Goal: Task Accomplishment & Management: Manage account settings

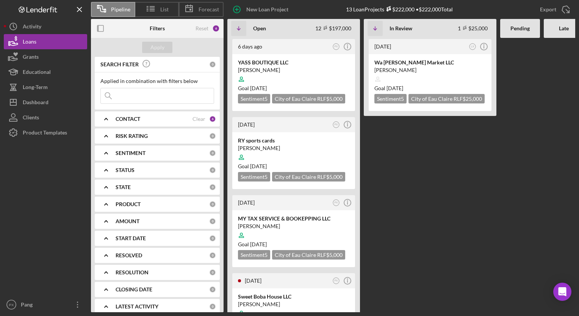
scroll to position [662, 0]
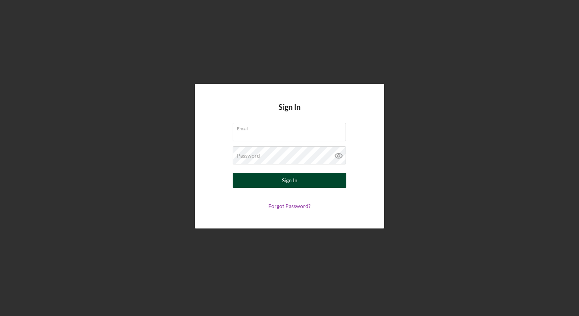
type input "[EMAIL_ADDRESS][PERSON_NAME][DOMAIN_NAME]"
click at [273, 178] on button "Sign In" at bounding box center [290, 180] width 114 height 15
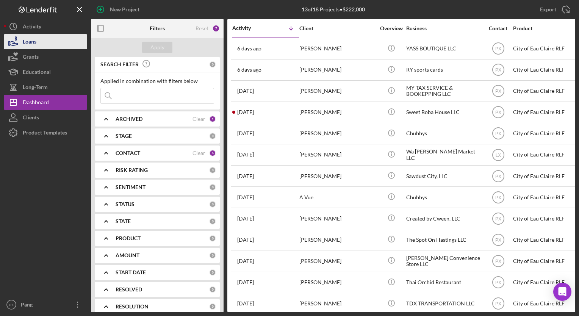
click at [41, 42] on button "Loans" at bounding box center [45, 41] width 83 height 15
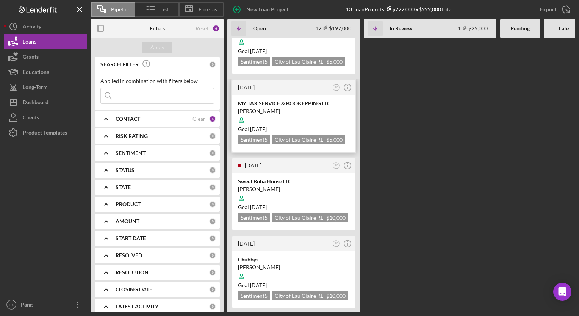
scroll to position [133, 0]
click at [266, 184] on div "[PERSON_NAME]" at bounding box center [293, 188] width 111 height 8
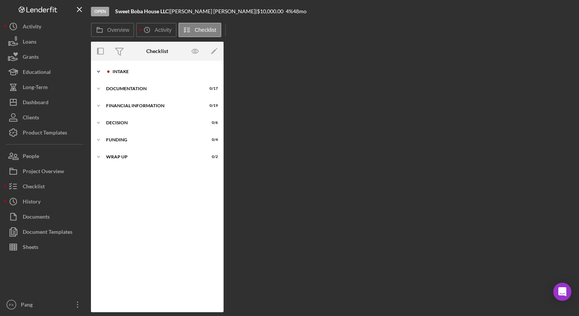
click at [144, 72] on div "Intake" at bounding box center [162, 71] width 101 height 5
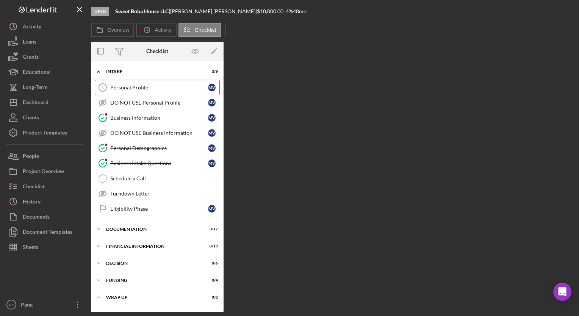
click at [135, 85] on div "Personal Profile" at bounding box center [159, 87] width 98 height 6
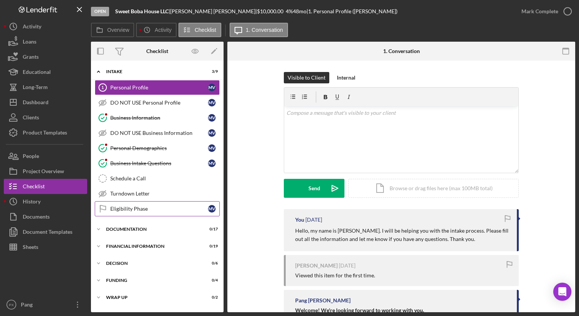
click at [137, 213] on link "Eligibility Phase Eligibility Phase M V" at bounding box center [157, 208] width 125 height 15
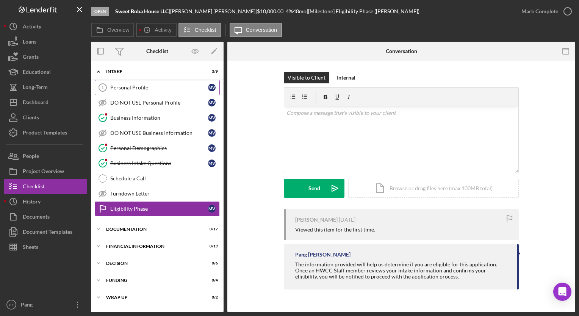
click at [138, 93] on link "Personal Profile 1 Personal Profile M V" at bounding box center [157, 87] width 125 height 15
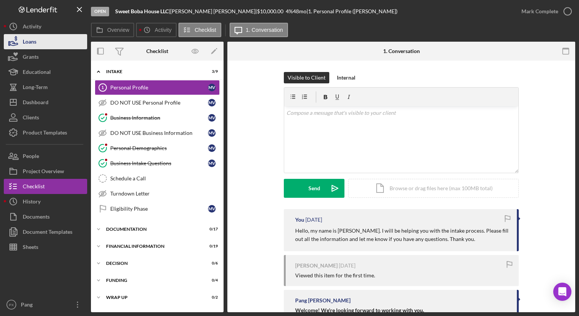
click at [42, 45] on button "Loans" at bounding box center [45, 41] width 83 height 15
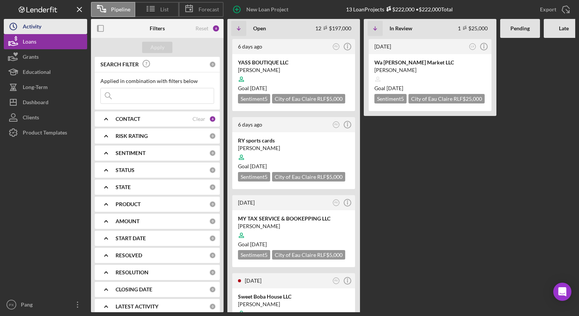
click at [33, 30] on div "Activity" at bounding box center [32, 27] width 19 height 17
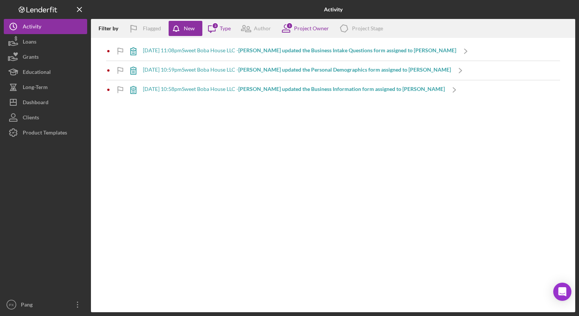
click at [185, 88] on div "8/6/2025 at 10:58pm Sweet Boba House LLC - Mai Yia V. updated the Business Info…" at bounding box center [294, 89] width 302 height 6
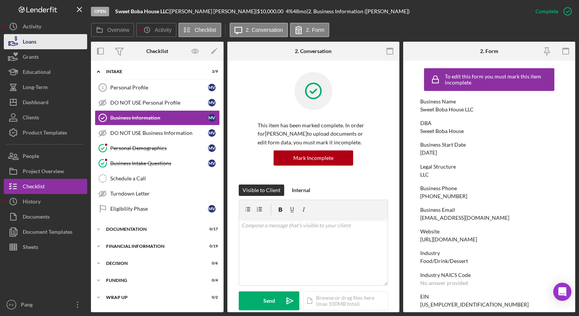
click at [34, 43] on div "Loans" at bounding box center [30, 42] width 14 height 17
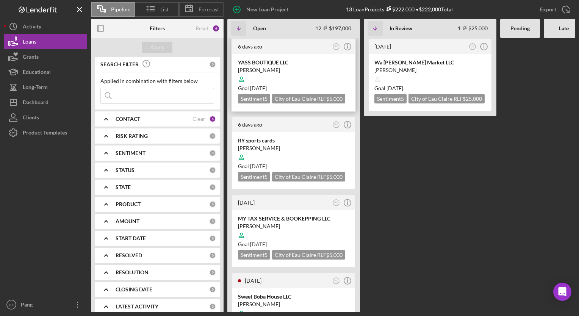
click at [252, 70] on div "[PERSON_NAME]" at bounding box center [293, 70] width 111 height 8
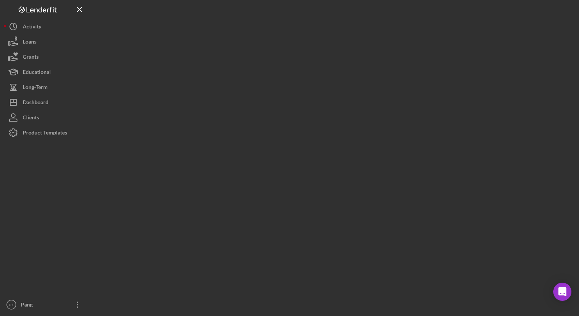
click at [252, 70] on div at bounding box center [333, 156] width 484 height 312
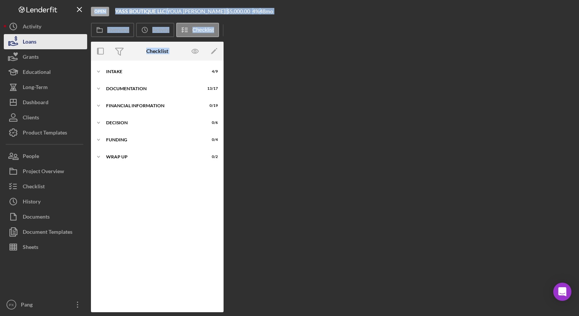
click at [34, 46] on div "Loans" at bounding box center [30, 42] width 14 height 17
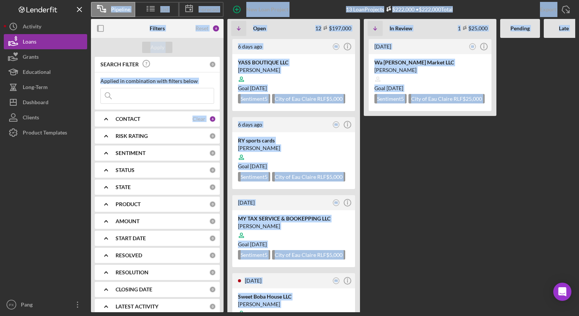
click at [431, 143] on Review "3 weeks ago LX Icon/Info Wa Long Choua Market LLC Bao Vue Goal 2 weeks from now…" at bounding box center [430, 175] width 133 height 274
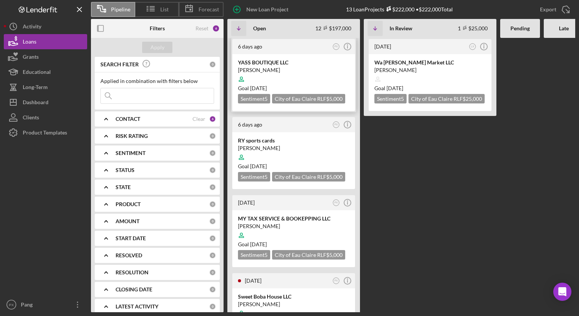
click at [268, 67] on div "[PERSON_NAME]" at bounding box center [293, 70] width 111 height 8
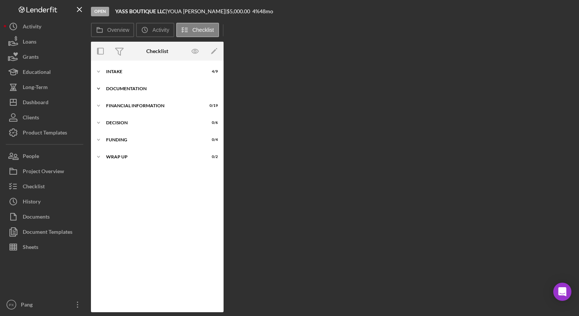
click at [142, 87] on div "Documentation" at bounding box center [160, 88] width 108 height 5
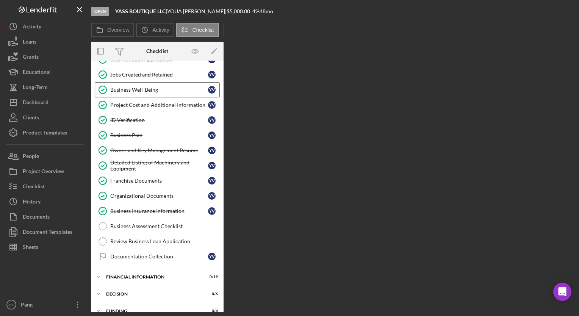
scroll to position [115, 0]
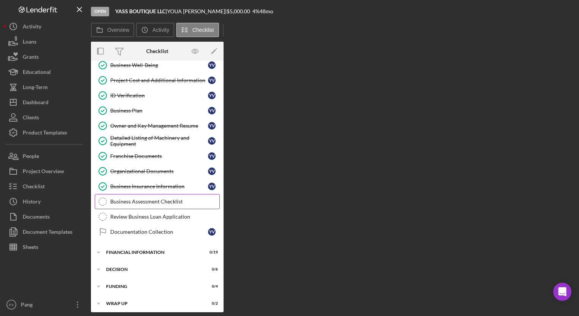
click at [130, 198] on div "Business Assessment Checklist" at bounding box center [164, 201] width 109 height 6
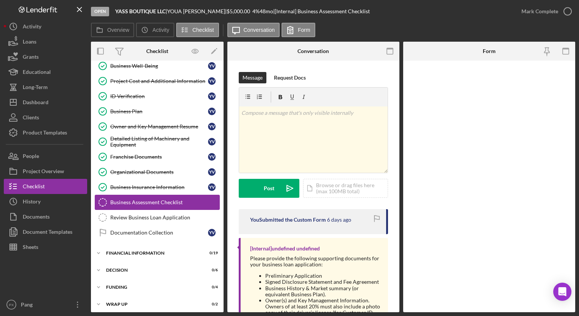
scroll to position [115, 0]
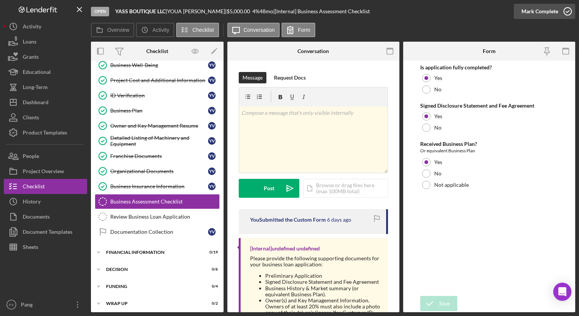
click at [568, 9] on icon "button" at bounding box center [567, 11] width 19 height 19
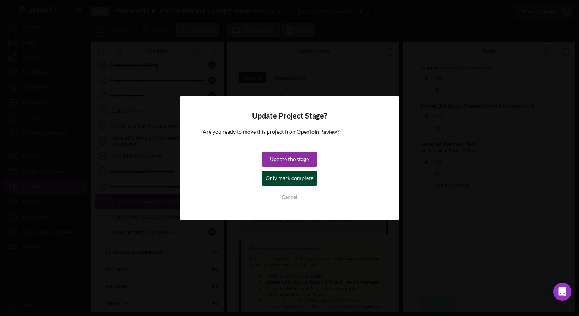
click at [295, 180] on div "Only mark complete" at bounding box center [289, 177] width 48 height 15
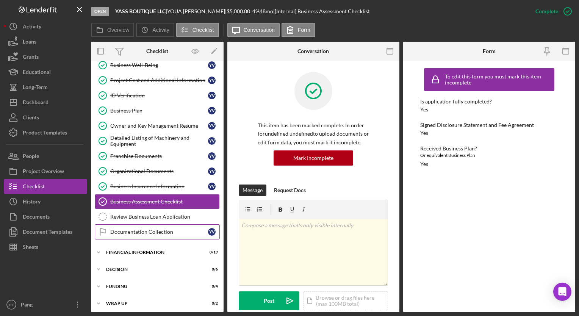
click at [142, 231] on div "Documentation Collection" at bounding box center [159, 232] width 98 height 6
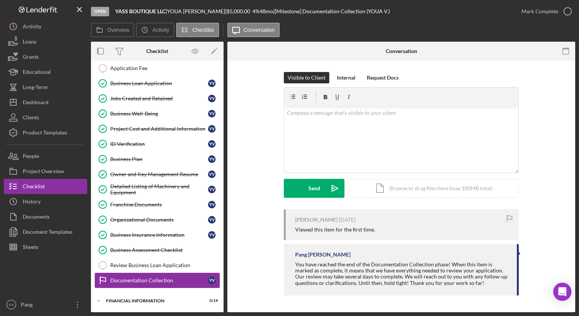
scroll to position [115, 0]
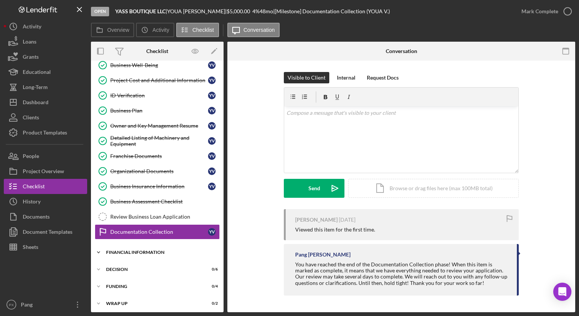
click at [133, 250] on div "Financial Information" at bounding box center [160, 252] width 108 height 5
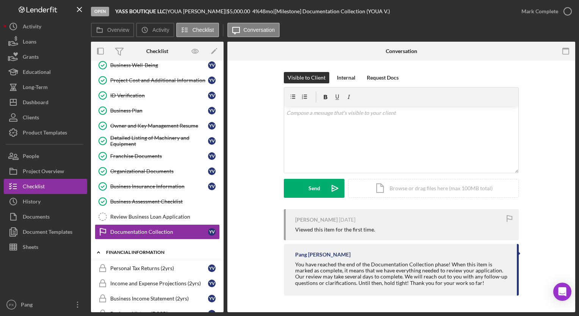
click at [133, 250] on div "Financial Information" at bounding box center [160, 252] width 108 height 5
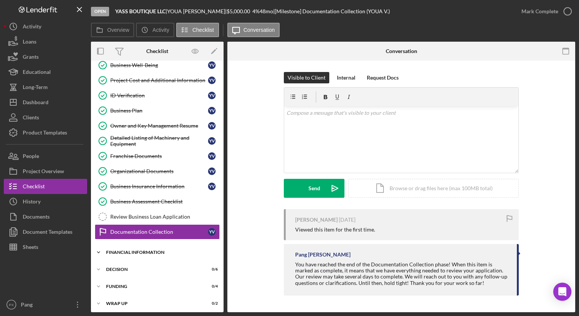
click at [133, 250] on div "Financial Information" at bounding box center [160, 252] width 108 height 5
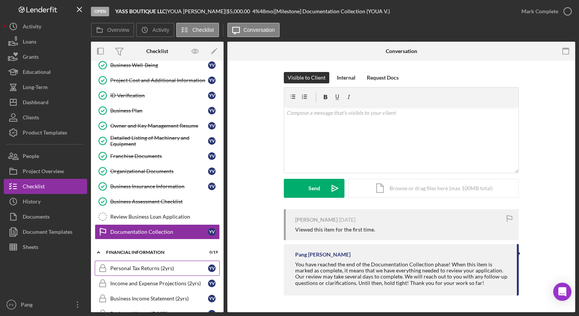
click at [129, 270] on link "Personal Tax Returns (2yrs) Personal Tax Returns (2yrs) Y V" at bounding box center [157, 268] width 125 height 15
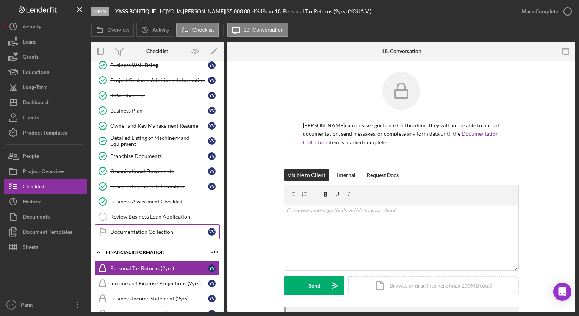
click at [151, 229] on div "Documentation Collection" at bounding box center [159, 232] width 98 height 6
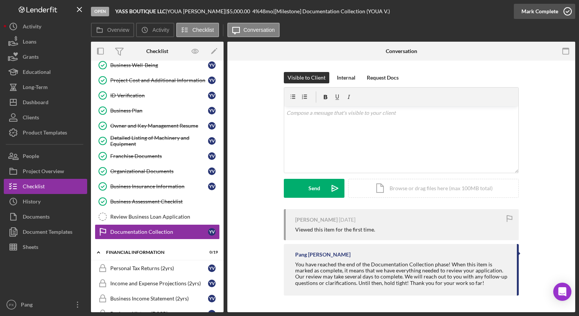
click at [564, 10] on icon "button" at bounding box center [567, 11] width 19 height 19
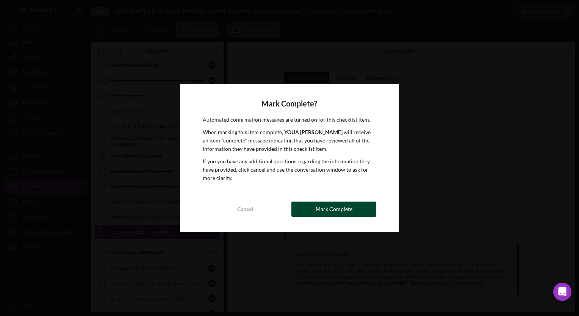
click at [335, 208] on div "Mark Complete" at bounding box center [333, 208] width 37 height 15
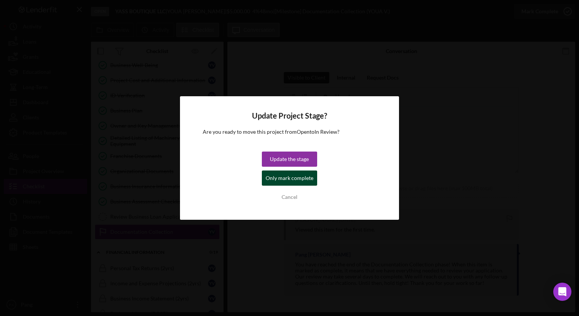
click at [292, 178] on div "Only mark complete" at bounding box center [289, 177] width 48 height 15
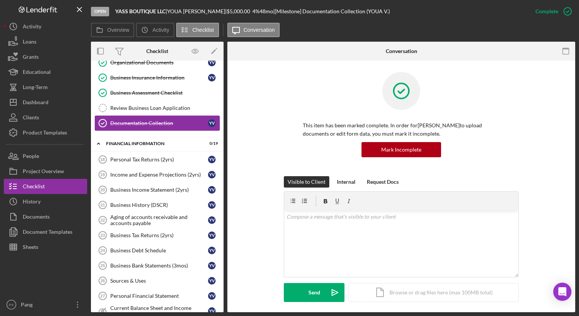
scroll to position [224, 0]
click at [168, 160] on link "Personal Tax Returns (2yrs) 18 Personal Tax Returns (2yrs) Y V" at bounding box center [157, 158] width 125 height 15
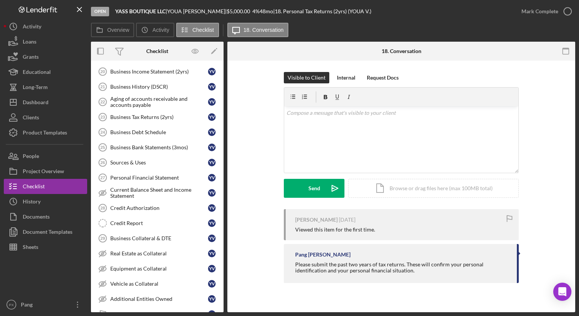
scroll to position [404, 0]
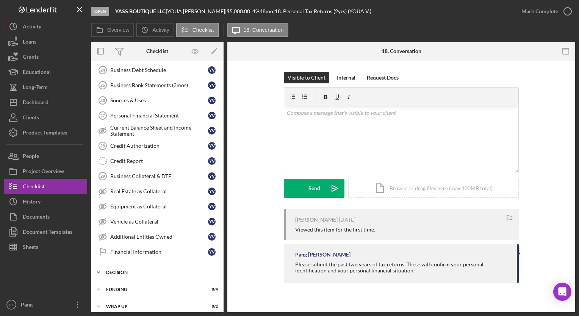
click at [125, 270] on div "Decision" at bounding box center [160, 272] width 108 height 5
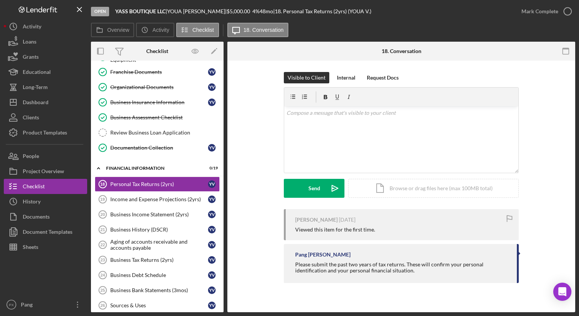
scroll to position [198, 0]
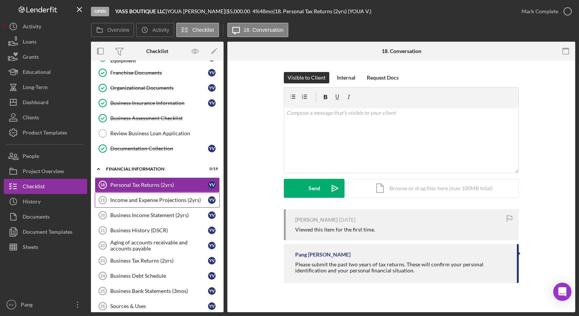
click at [130, 198] on div "Income and Expense Projections (2yrs)" at bounding box center [159, 200] width 98 height 6
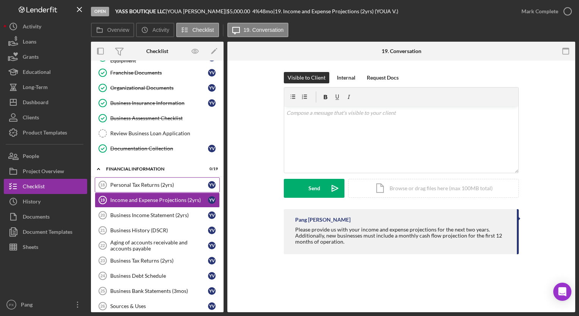
click at [167, 182] on div "Personal Tax Returns (2yrs)" at bounding box center [159, 185] width 98 height 6
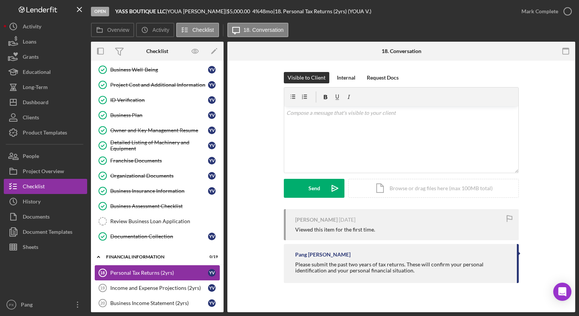
scroll to position [104, 0]
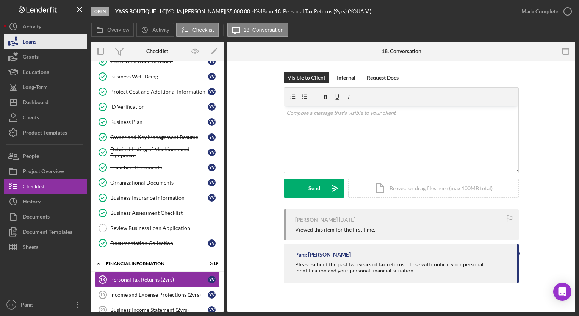
click at [38, 45] on button "Loans" at bounding box center [45, 41] width 83 height 15
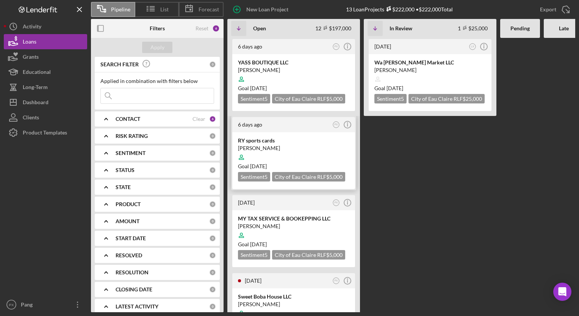
click at [275, 140] on div "RY sports cards" at bounding box center [293, 141] width 111 height 8
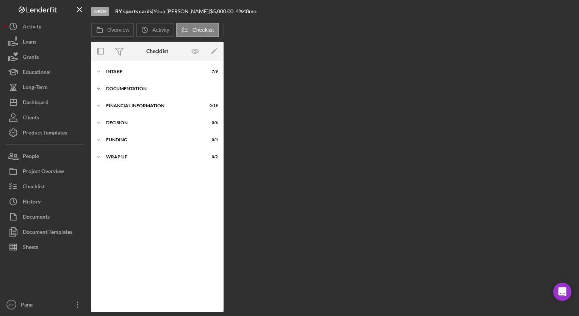
click at [142, 87] on div "Documentation" at bounding box center [160, 88] width 108 height 5
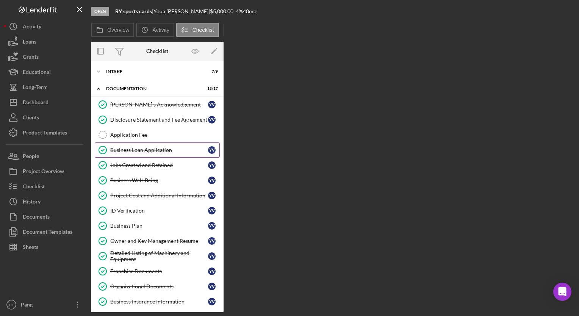
scroll to position [115, 0]
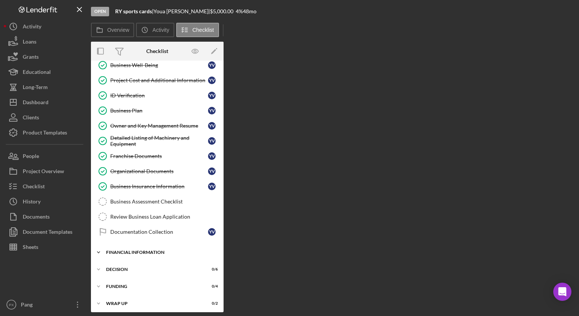
click at [144, 250] on div "Financial Information" at bounding box center [160, 252] width 108 height 5
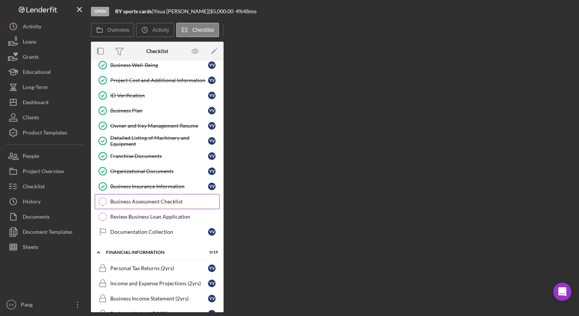
click at [153, 199] on div "Business Assessment Checklist" at bounding box center [164, 201] width 109 height 6
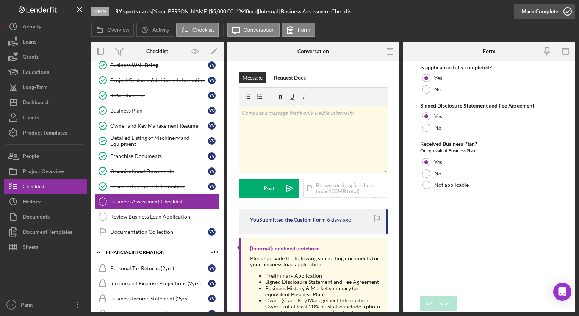
click at [566, 9] on icon "button" at bounding box center [567, 11] width 19 height 19
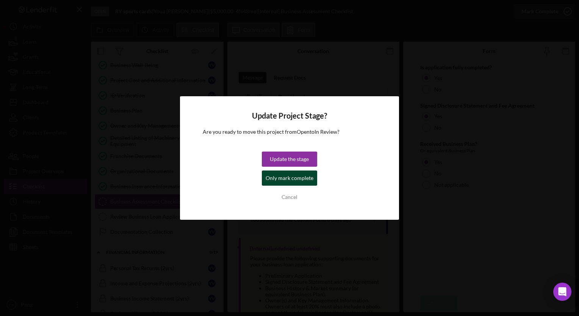
click at [297, 177] on div "Only mark complete" at bounding box center [289, 177] width 48 height 15
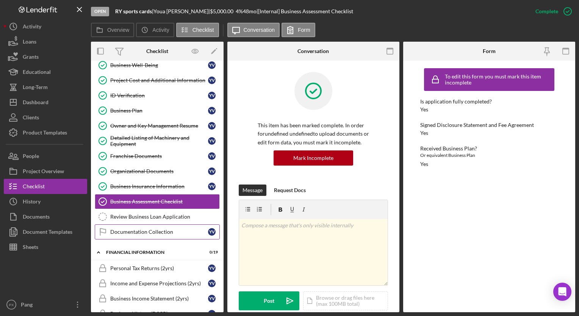
click at [118, 229] on div "Documentation Collection" at bounding box center [159, 232] width 98 height 6
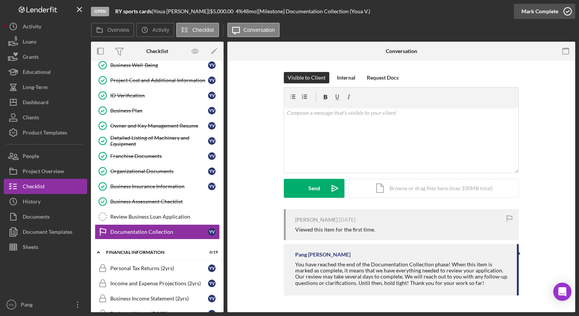
click at [569, 11] on icon "button" at bounding box center [567, 11] width 19 height 19
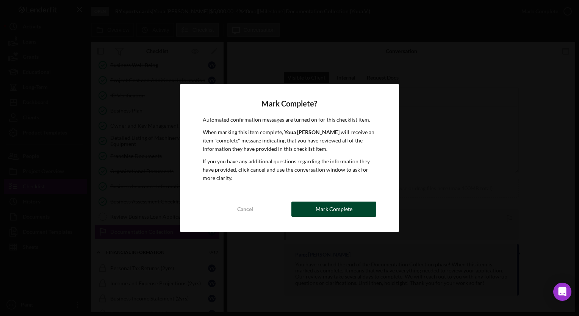
click at [343, 212] on div "Mark Complete" at bounding box center [333, 208] width 37 height 15
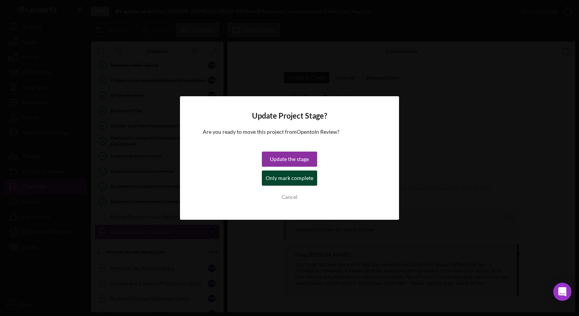
click at [298, 179] on div "Only mark complete" at bounding box center [289, 177] width 48 height 15
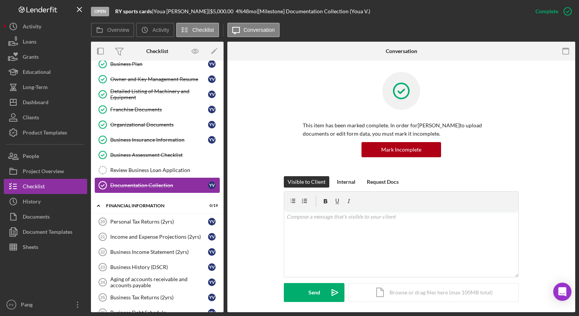
scroll to position [162, 0]
click at [156, 218] on div "Personal Tax Returns (2yrs)" at bounding box center [159, 221] width 98 height 6
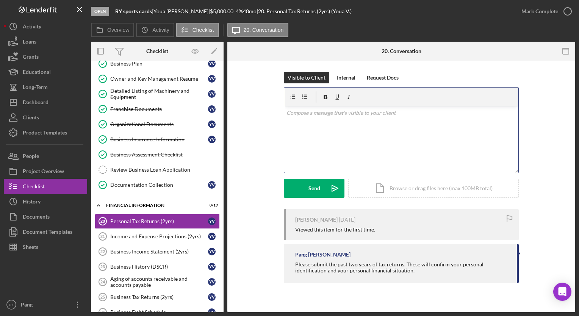
click at [363, 123] on div "v Color teal Color pink Remove color Add row above Add row below Add column bef…" at bounding box center [401, 139] width 234 height 66
drag, startPoint x: 385, startPoint y: 119, endPoint x: 281, endPoint y: 113, distance: 104.7
click at [281, 113] on div "Visible to Client Internal Request Docs v Color teal Color pink Remove color Ad…" at bounding box center [401, 140] width 325 height 137
copy p "Hi Youa, the financial information portion is now open. Please upload the follo…"
click at [354, 148] on div "v Color teal Color pink Remove color Add row above Add row below Add column bef…" at bounding box center [401, 139] width 234 height 66
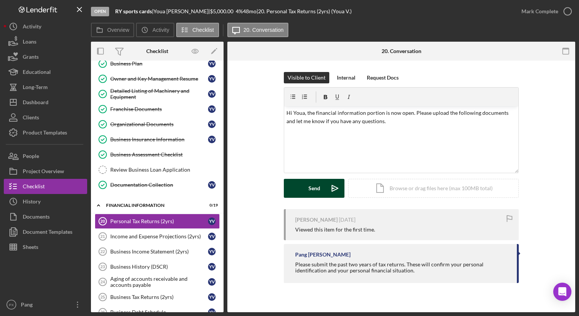
click at [318, 184] on div "Send" at bounding box center [314, 188] width 12 height 19
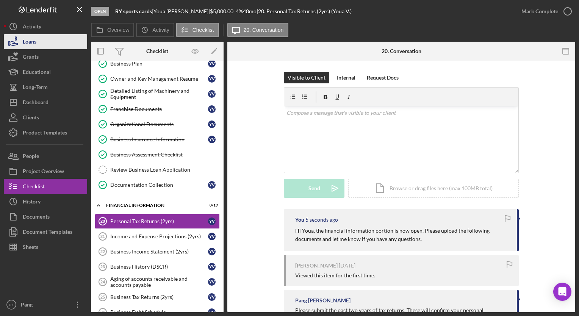
click at [36, 42] on div "Loans" at bounding box center [30, 42] width 14 height 17
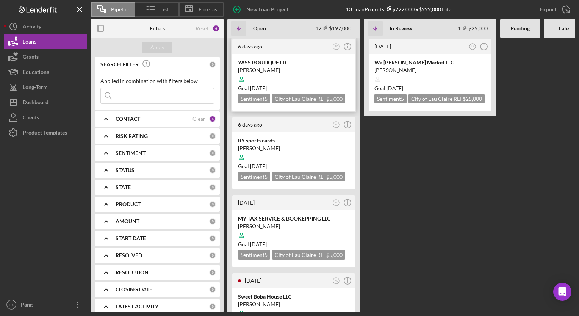
click at [293, 74] on div at bounding box center [293, 79] width 111 height 14
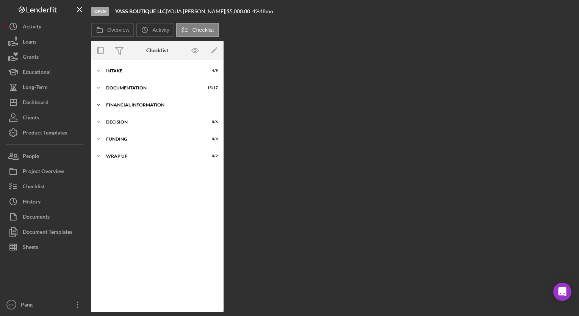
click at [129, 106] on div "Financial Information" at bounding box center [160, 105] width 108 height 5
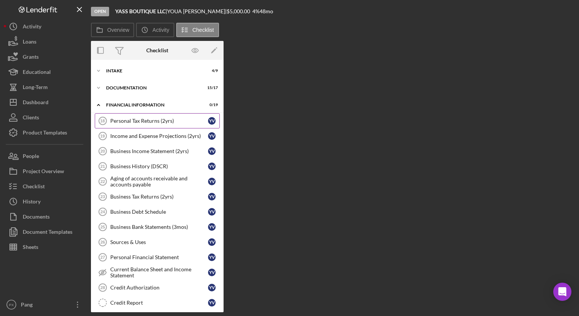
click at [139, 119] on div "Personal Tax Returns (2yrs)" at bounding box center [159, 121] width 98 height 6
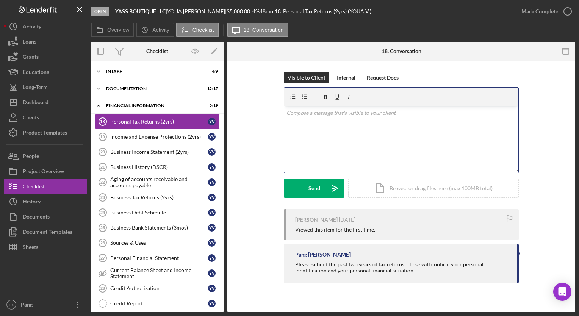
click at [396, 130] on div "v Color teal Color pink Remove color Add row above Add row below Add column bef…" at bounding box center [401, 139] width 234 height 66
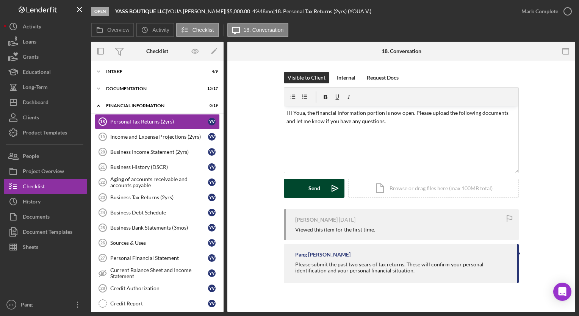
click at [316, 193] on div "Send" at bounding box center [314, 188] width 12 height 19
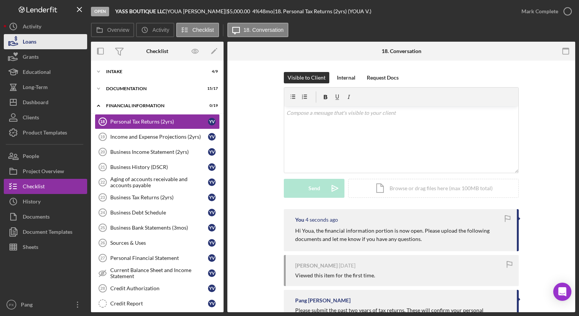
click at [32, 44] on div "Loans" at bounding box center [30, 42] width 14 height 17
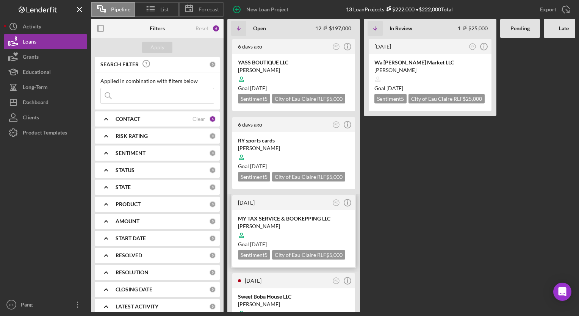
click at [280, 220] on div "MY TAX SERVICE & BOOKEPPING LLC" at bounding box center [293, 219] width 111 height 8
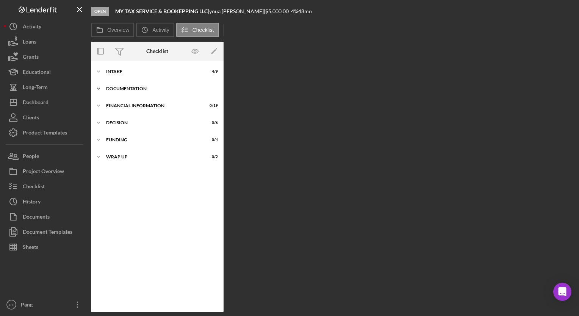
click at [144, 87] on div "Documentation" at bounding box center [160, 88] width 108 height 5
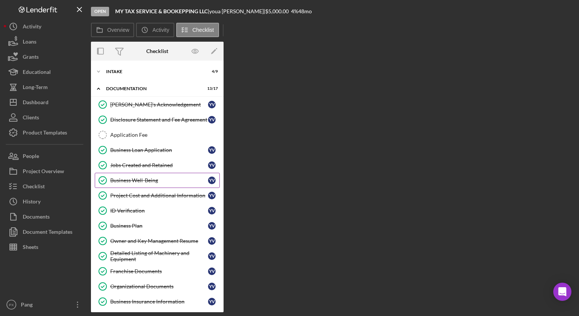
scroll to position [115, 0]
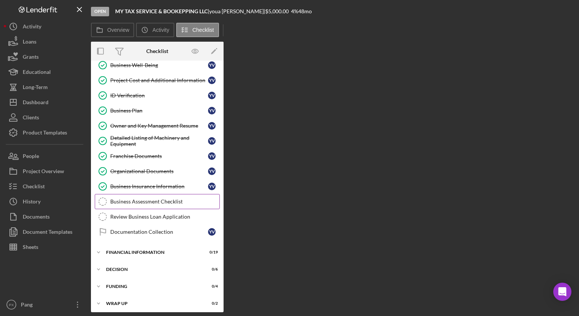
click at [153, 199] on div "Business Assessment Checklist" at bounding box center [164, 201] width 109 height 6
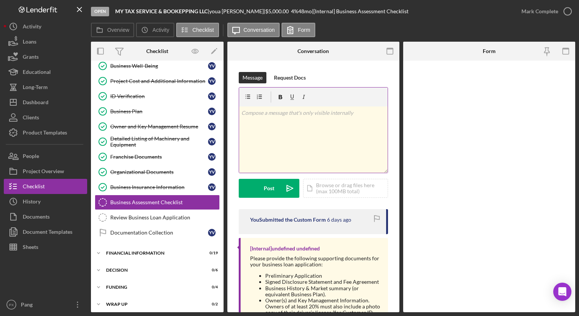
scroll to position [115, 0]
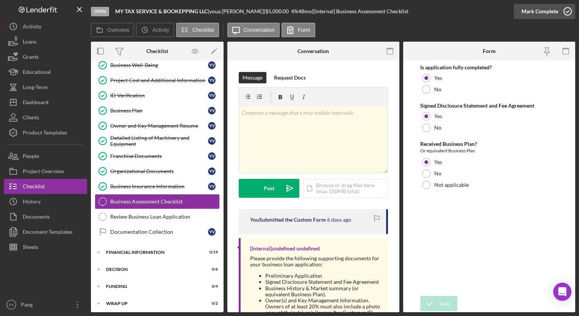
click at [566, 12] on icon "button" at bounding box center [567, 11] width 19 height 19
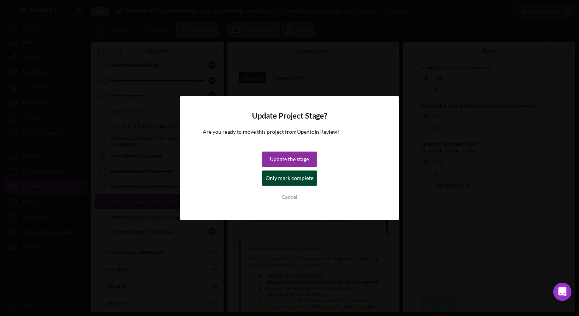
click at [306, 178] on div "Only mark complete" at bounding box center [289, 177] width 48 height 15
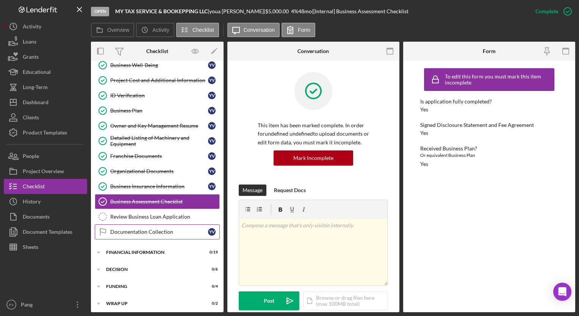
click at [136, 224] on link "Documentation Collection Documentation Collection y v" at bounding box center [157, 231] width 125 height 15
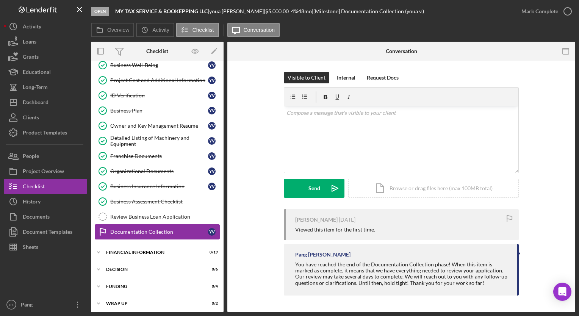
scroll to position [115, 0]
click at [568, 12] on icon "button" at bounding box center [567, 11] width 19 height 19
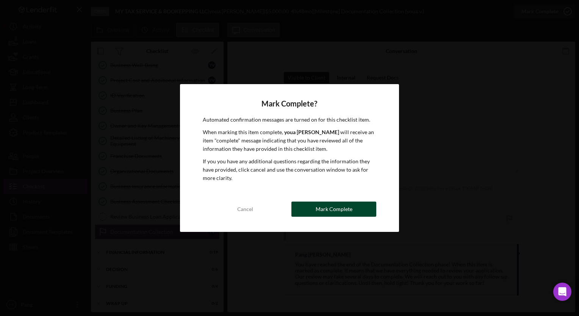
click at [338, 210] on div "Mark Complete" at bounding box center [333, 208] width 37 height 15
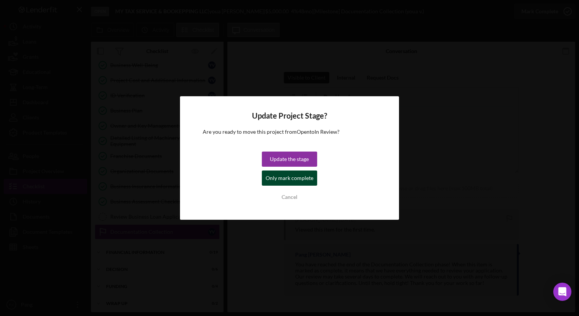
click at [303, 177] on div "Only mark complete" at bounding box center [289, 177] width 48 height 15
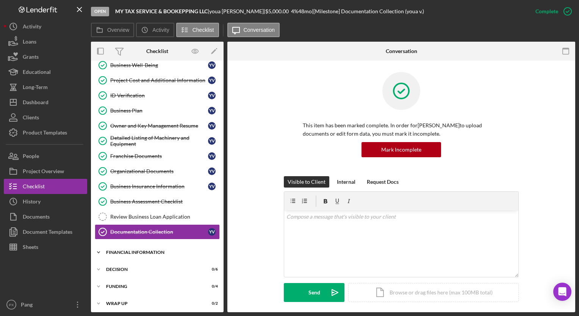
click at [133, 250] on div "Financial Information" at bounding box center [160, 252] width 108 height 5
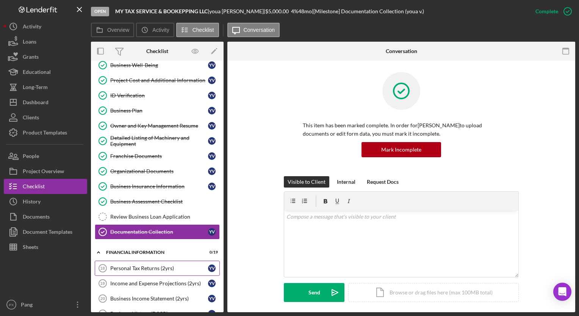
click at [132, 265] on div "Personal Tax Returns (2yrs)" at bounding box center [159, 268] width 98 height 6
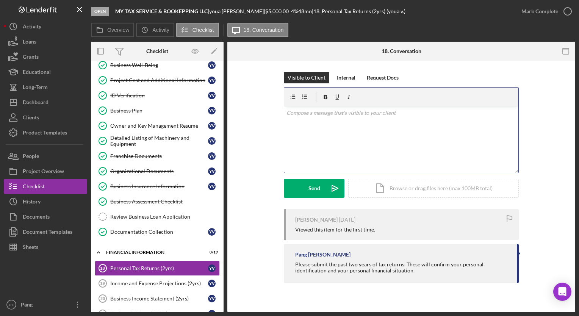
click at [342, 115] on p at bounding box center [401, 113] width 230 height 8
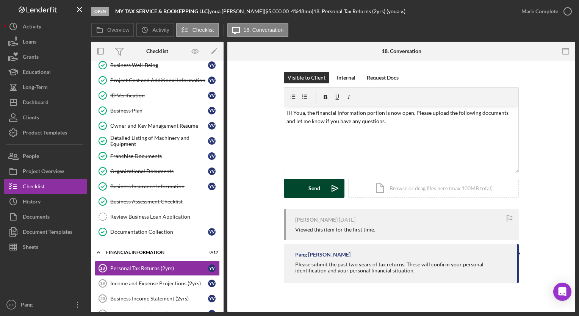
click at [310, 187] on div "Send" at bounding box center [314, 188] width 12 height 19
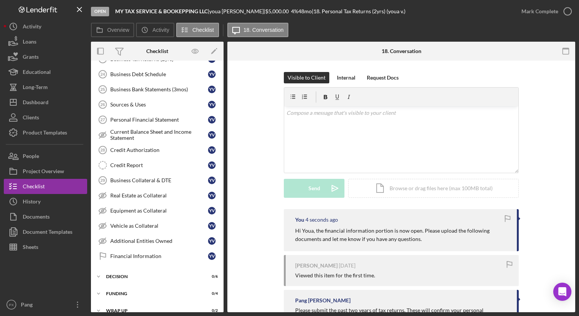
scroll to position [404, 0]
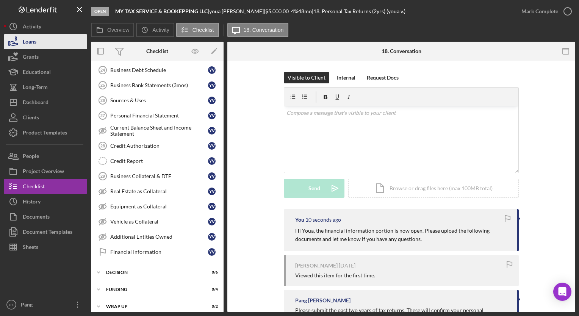
click at [37, 45] on button "Loans" at bounding box center [45, 41] width 83 height 15
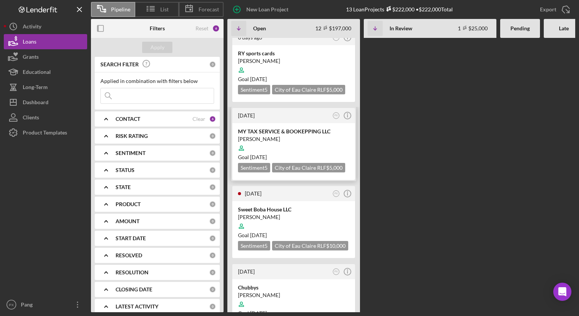
scroll to position [87, 0]
click at [280, 214] on div "[PERSON_NAME]" at bounding box center [293, 217] width 111 height 8
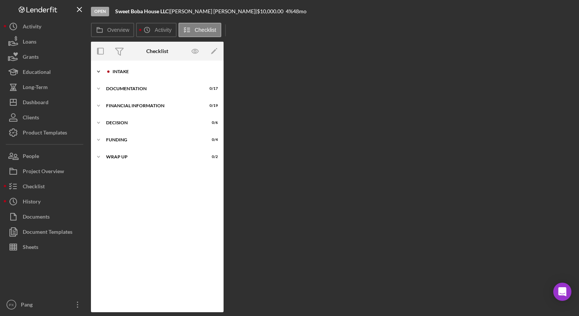
click at [144, 73] on div "Intake" at bounding box center [162, 71] width 101 height 5
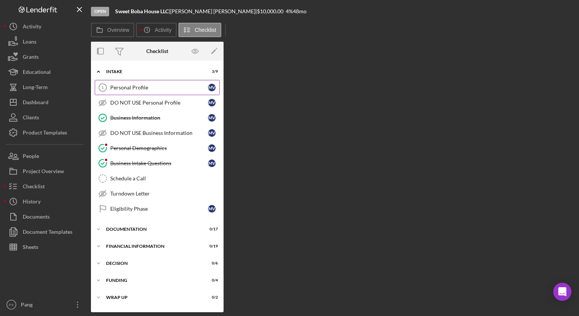
click at [138, 84] on div "Personal Profile" at bounding box center [159, 87] width 98 height 6
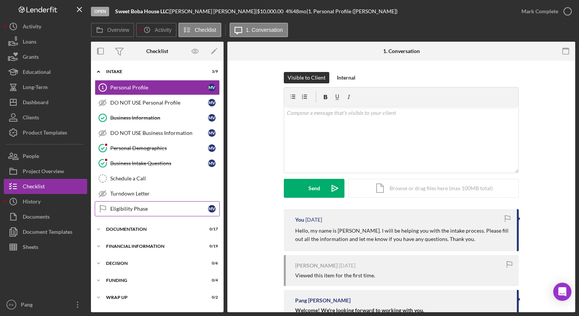
click at [153, 209] on div "Eligibility Phase" at bounding box center [159, 209] width 98 height 6
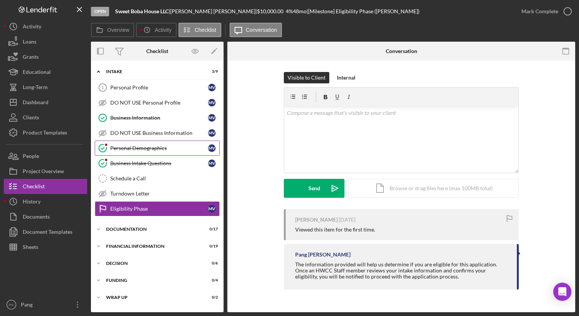
click at [127, 148] on div "Personal Demographics" at bounding box center [159, 148] width 98 height 6
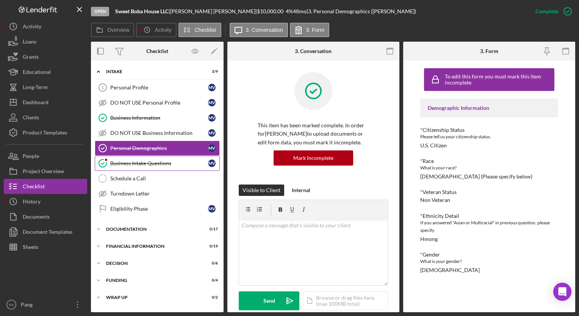
click at [151, 164] on div "Business Intake Questions" at bounding box center [159, 163] width 98 height 6
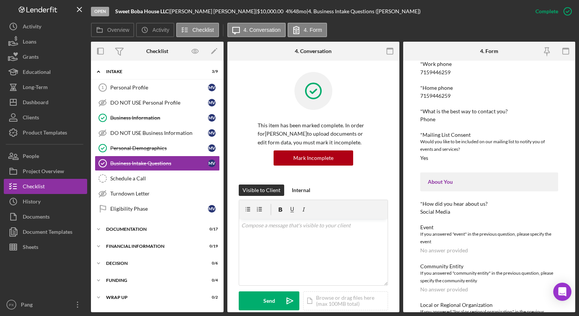
scroll to position [933, 0]
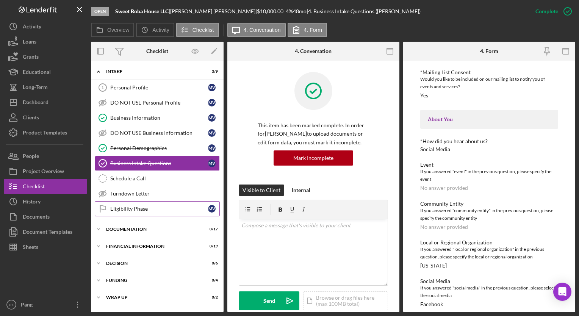
click at [142, 207] on div "Eligibility Phase" at bounding box center [159, 209] width 98 height 6
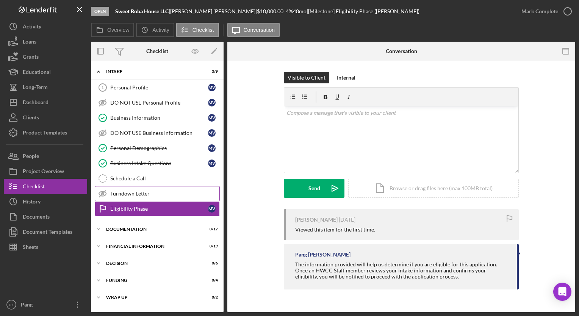
click at [134, 194] on div "Turndown Letter" at bounding box center [164, 193] width 109 height 6
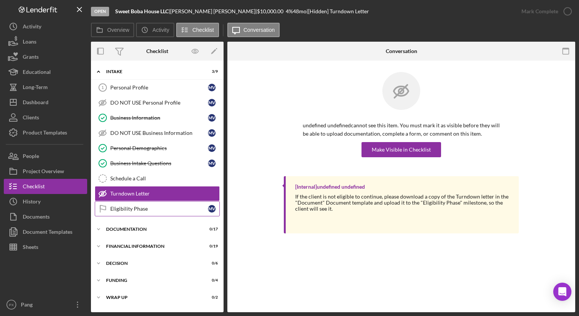
click at [140, 206] on div "Eligibility Phase" at bounding box center [159, 209] width 98 height 6
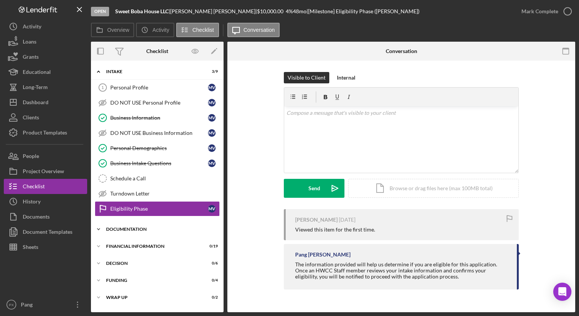
click at [138, 229] on div "Documentation" at bounding box center [160, 229] width 108 height 5
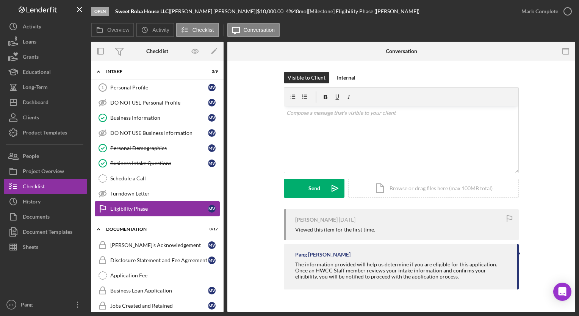
click at [139, 207] on div "Eligibility Phase" at bounding box center [159, 209] width 98 height 6
click at [566, 12] on polyline "button" at bounding box center [567, 12] width 3 height 2
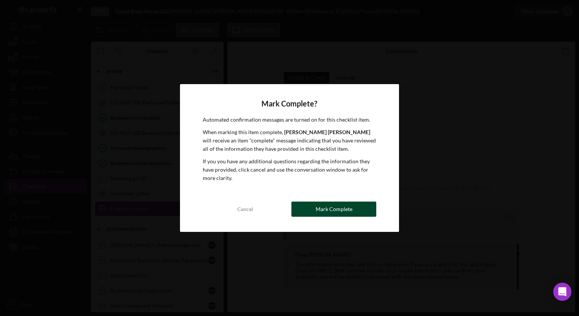
click at [362, 205] on button "Mark Complete" at bounding box center [333, 208] width 85 height 15
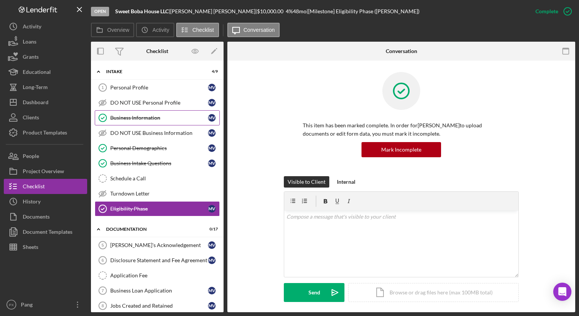
click at [136, 120] on div "Business Information" at bounding box center [159, 118] width 98 height 6
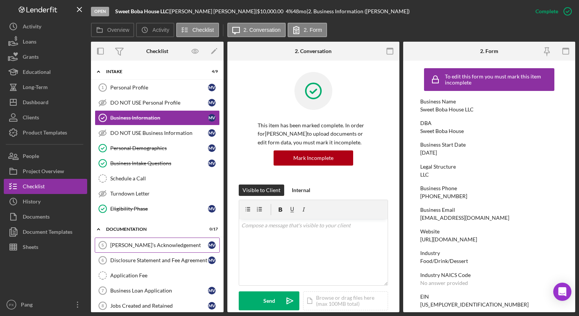
click at [142, 239] on link "Borrower's Acknowledgement 5 Borrower's Acknowledgement M V" at bounding box center [157, 244] width 125 height 15
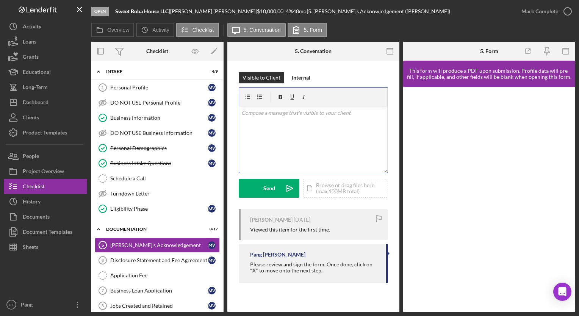
click at [326, 125] on div "v Color teal Color pink Remove color Add row above Add row below Add column bef…" at bounding box center [313, 139] width 148 height 66
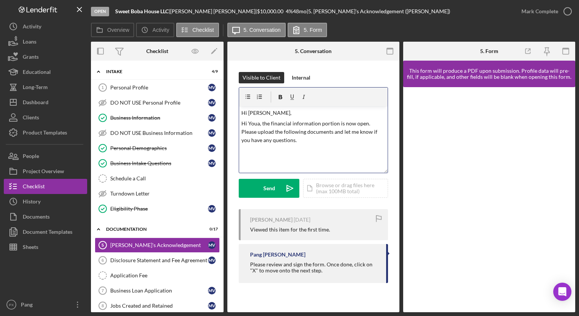
click at [300, 113] on p "Hi Maiyia," at bounding box center [313, 113] width 144 height 8
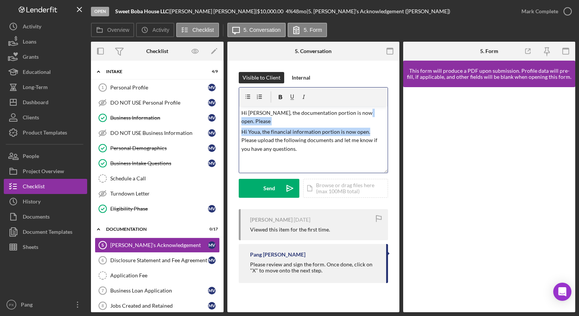
drag, startPoint x: 365, startPoint y: 122, endPoint x: 358, endPoint y: 114, distance: 10.4
click at [358, 114] on div "v Color teal Color pink Remove color Add row above Add row below Add column bef…" at bounding box center [313, 139] width 148 height 66
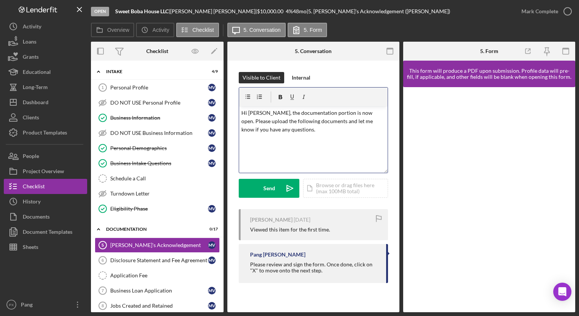
click at [320, 134] on div "v Color teal Color pink Remove color Add row above Add row below Add column bef…" at bounding box center [313, 139] width 148 height 66
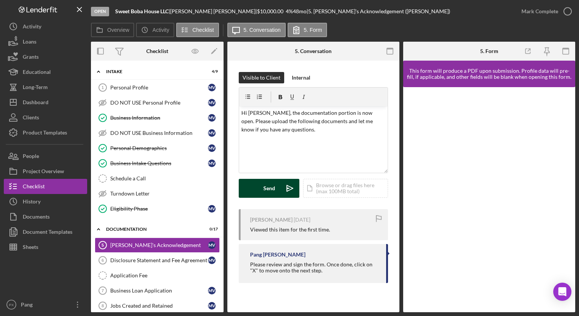
click at [262, 190] on button "Send Icon/icon-invite-send" at bounding box center [269, 188] width 61 height 19
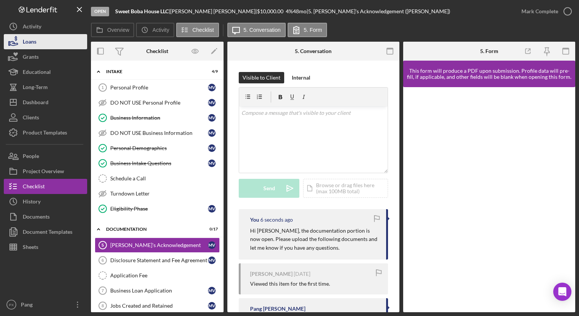
click at [55, 39] on button "Loans" at bounding box center [45, 41] width 83 height 15
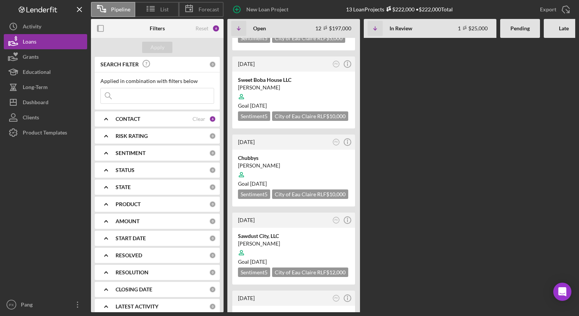
scroll to position [251, 0]
